Goal: Task Accomplishment & Management: Manage account settings

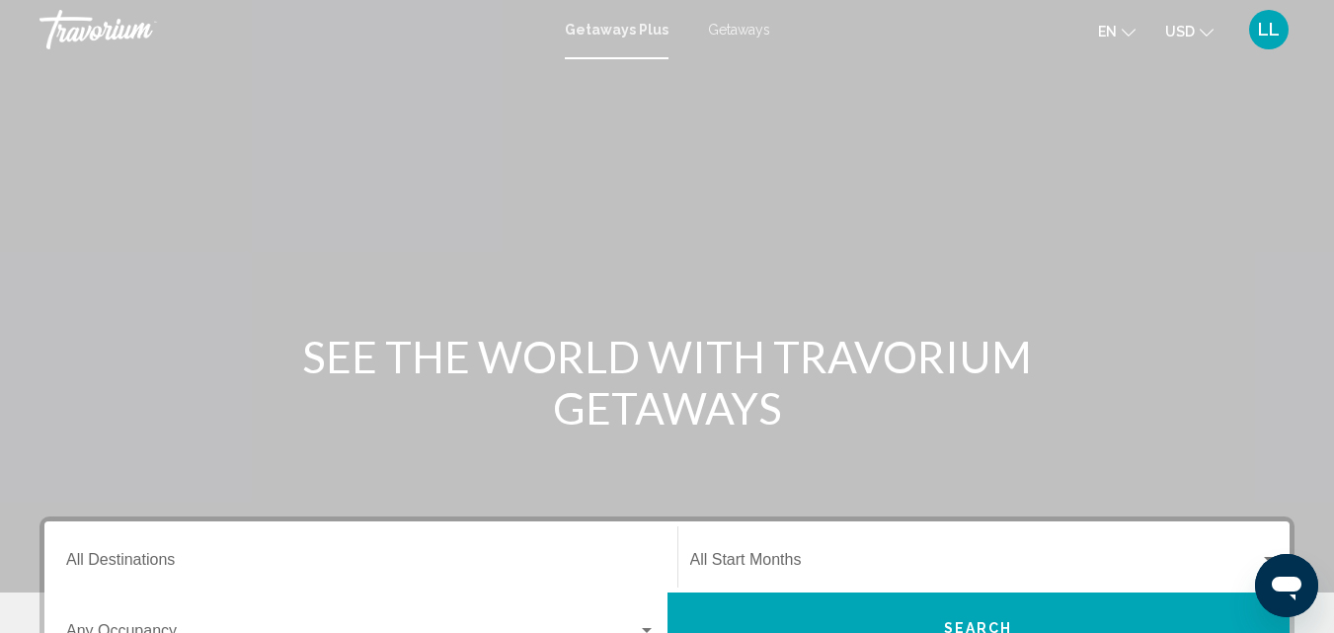
click at [1284, 26] on div "LL" at bounding box center [1268, 29] width 39 height 39
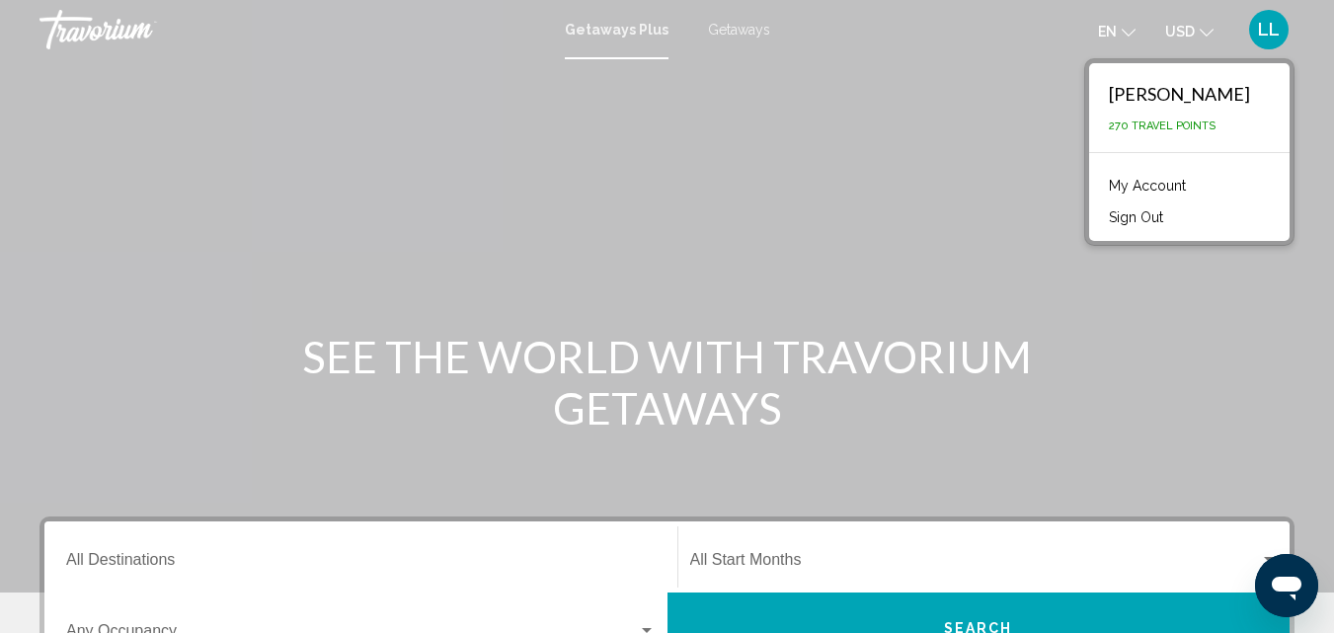
click at [1186, 183] on link "My Account" at bounding box center [1147, 186] width 97 height 26
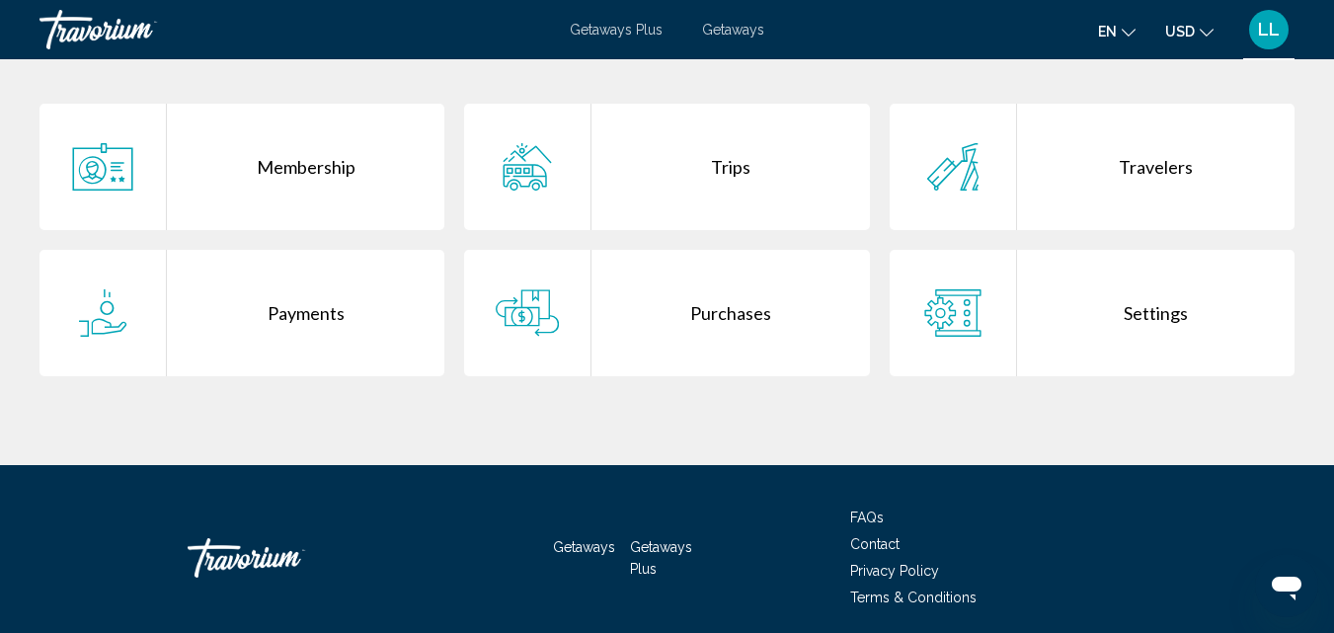
scroll to position [480, 0]
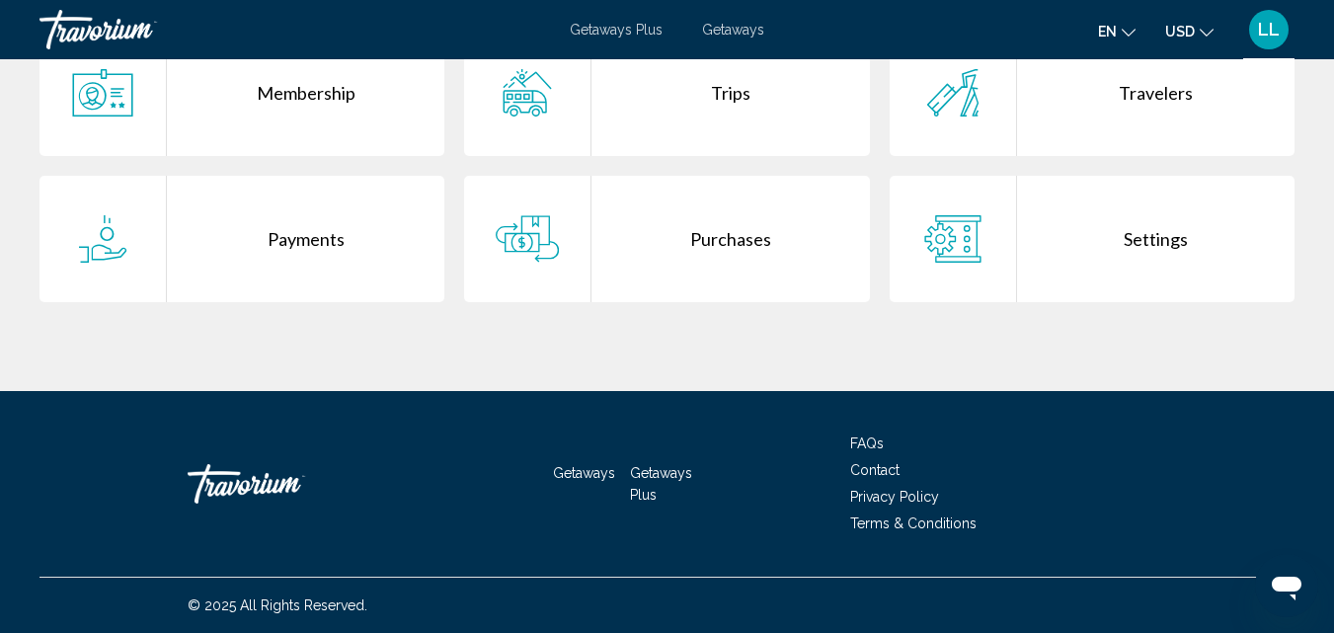
click at [679, 213] on div "Purchases" at bounding box center [729, 239] width 277 height 126
